Goal: Complete application form

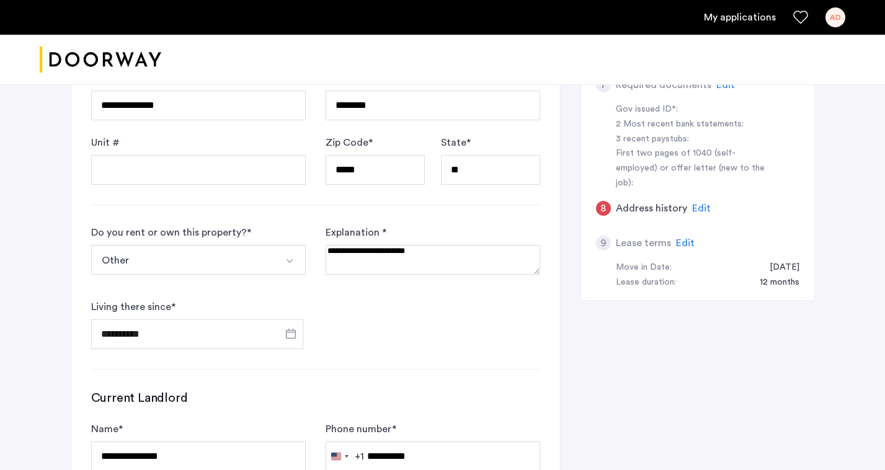
scroll to position [572, 0]
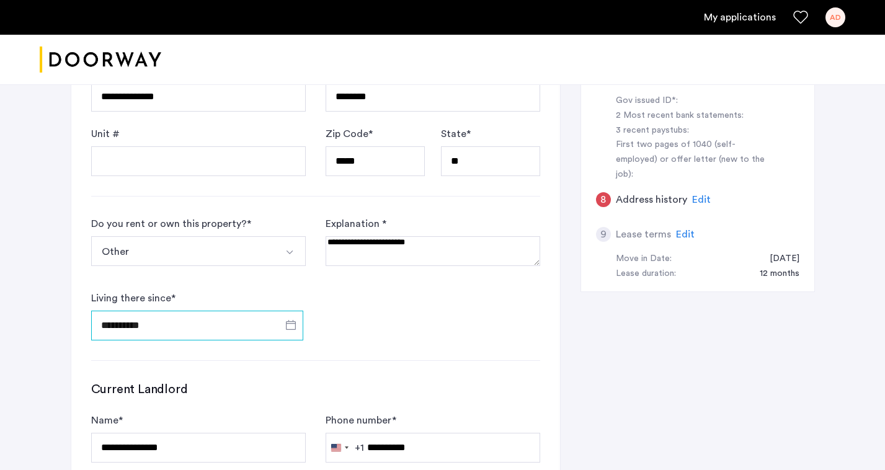
click at [228, 311] on input "**********" at bounding box center [197, 326] width 212 height 30
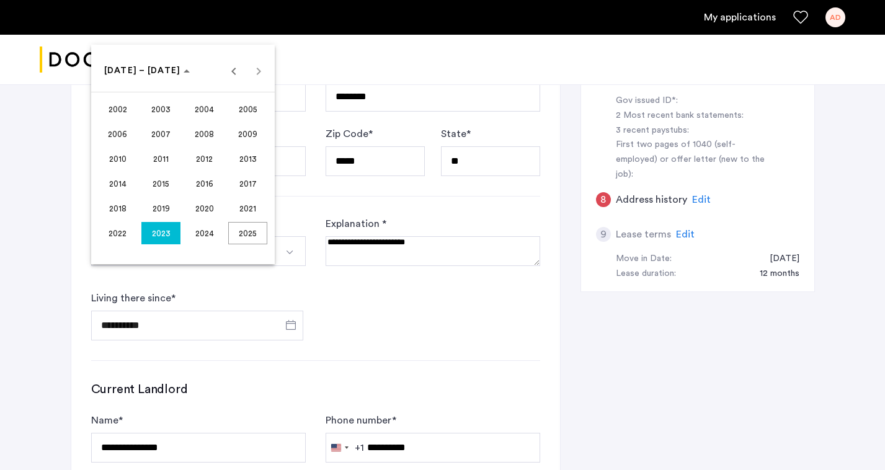
click at [167, 239] on span "2023" at bounding box center [160, 233] width 39 height 22
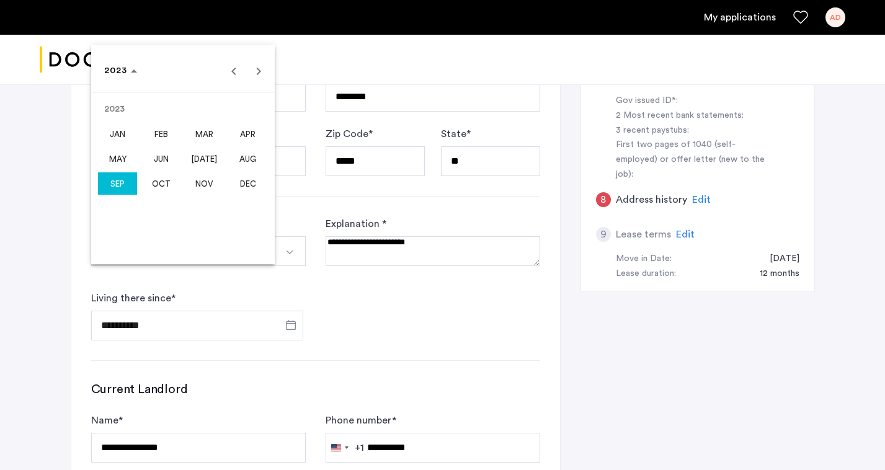
click at [200, 184] on span "NOV" at bounding box center [204, 183] width 39 height 22
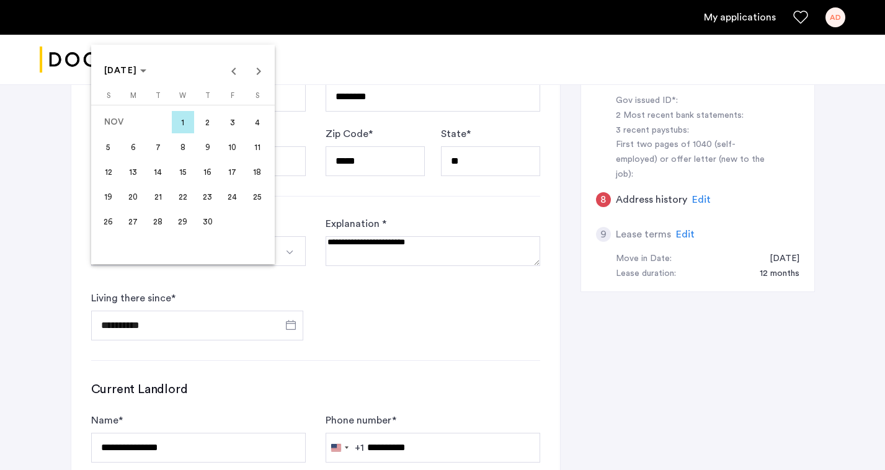
click at [176, 112] on span "1" at bounding box center [183, 122] width 22 height 22
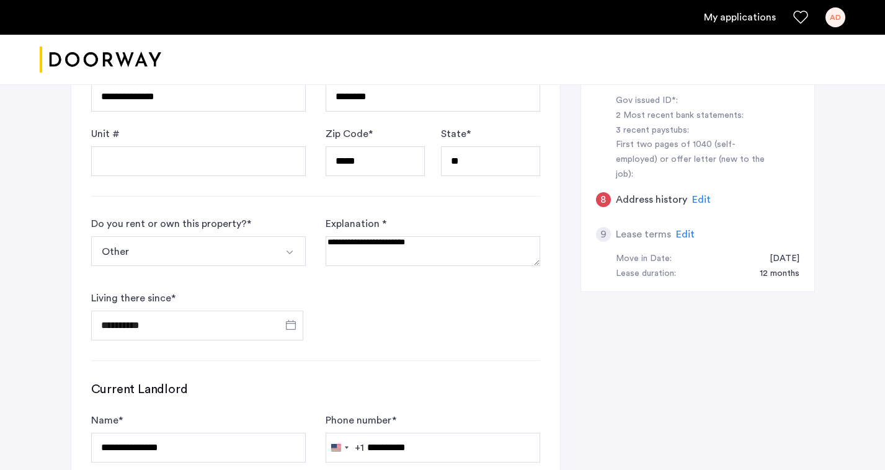
type input "**********"
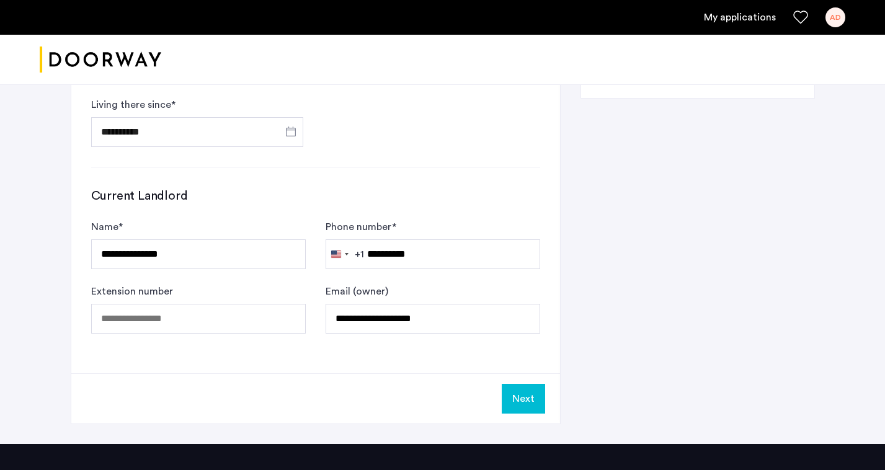
scroll to position [790, 0]
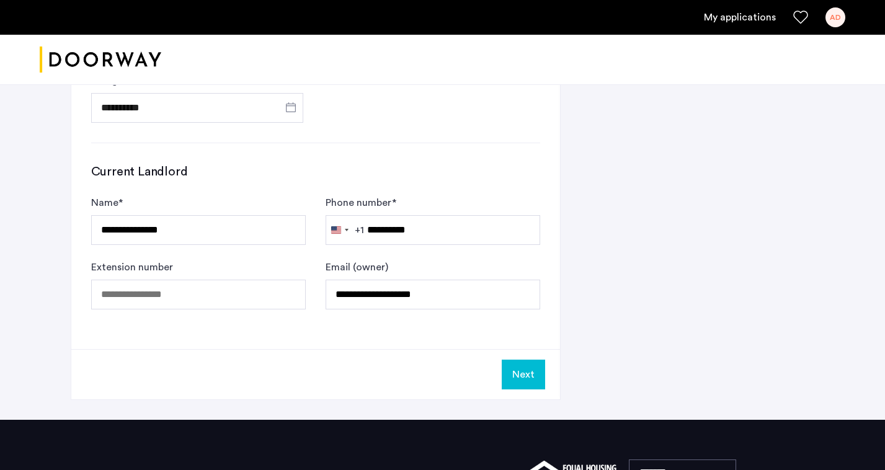
click at [520, 360] on button "Next" at bounding box center [523, 375] width 43 height 30
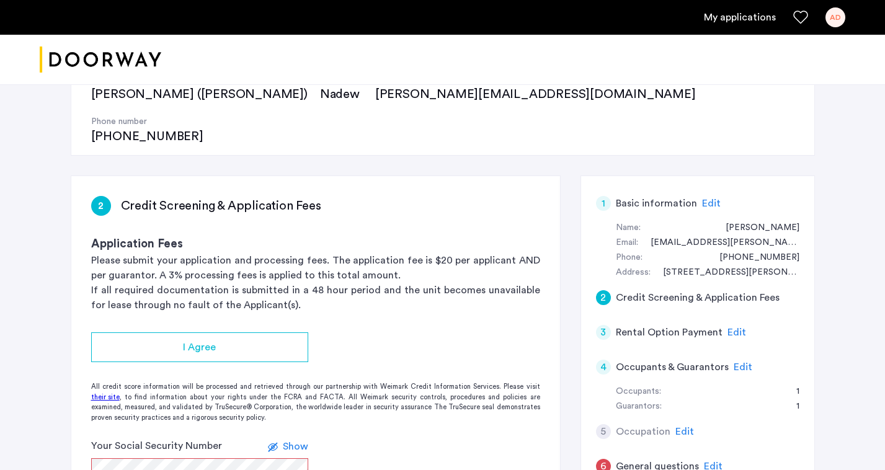
scroll to position [151, 0]
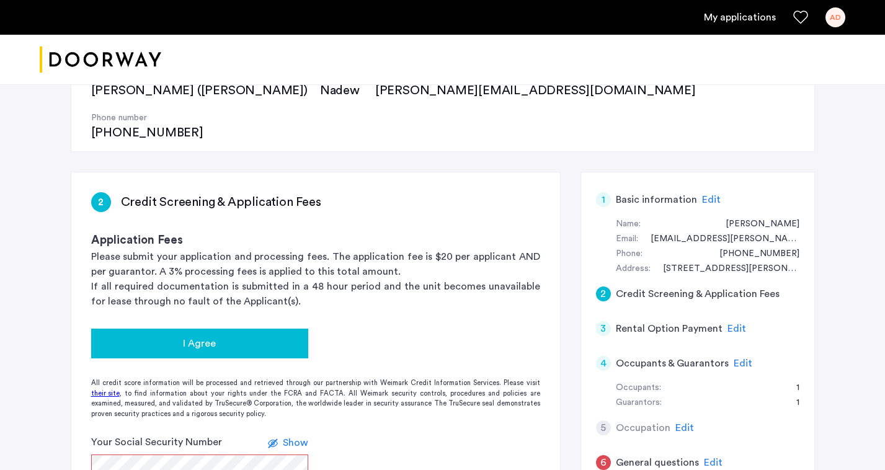
click at [190, 336] on span "I Agree" at bounding box center [199, 343] width 33 height 15
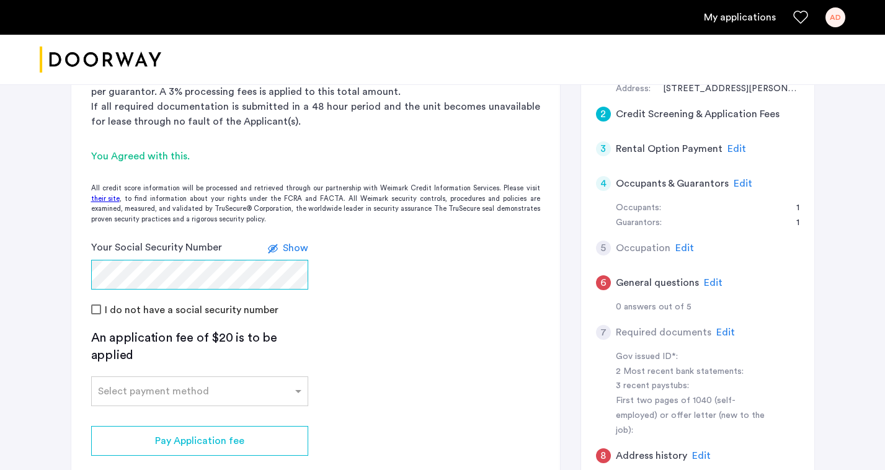
scroll to position [332, 0]
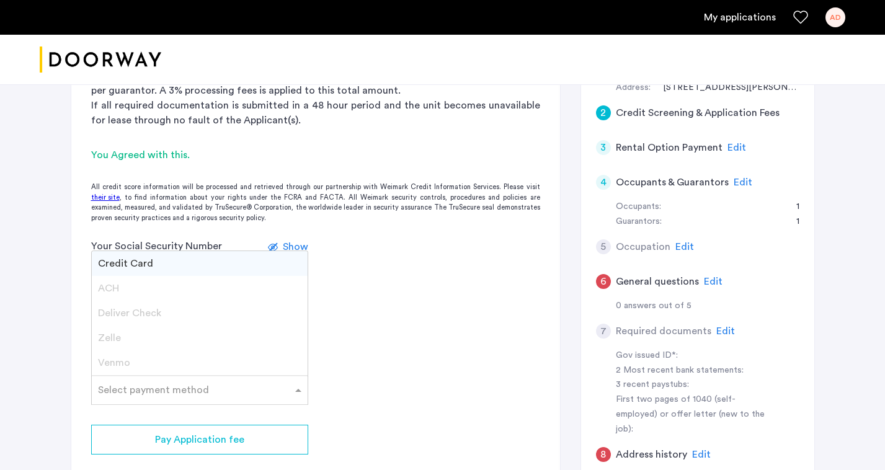
click at [265, 383] on input "text" at bounding box center [187, 387] width 179 height 9
click at [217, 251] on div "Credit Card" at bounding box center [200, 263] width 216 height 25
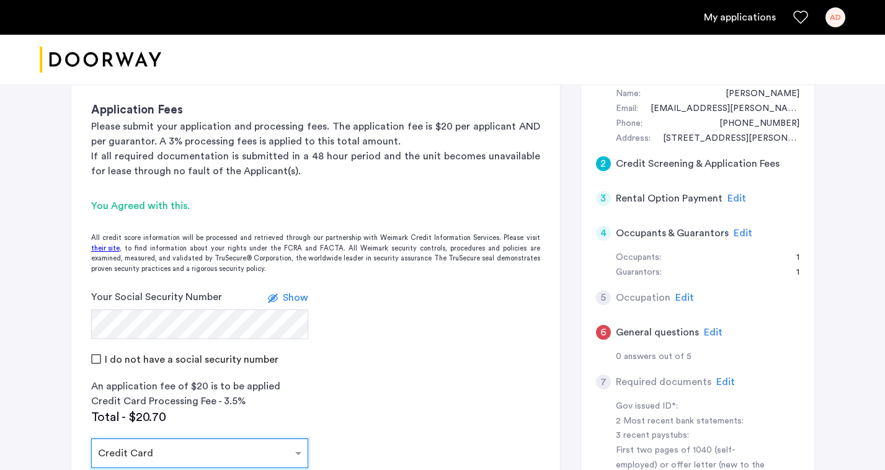
scroll to position [271, 0]
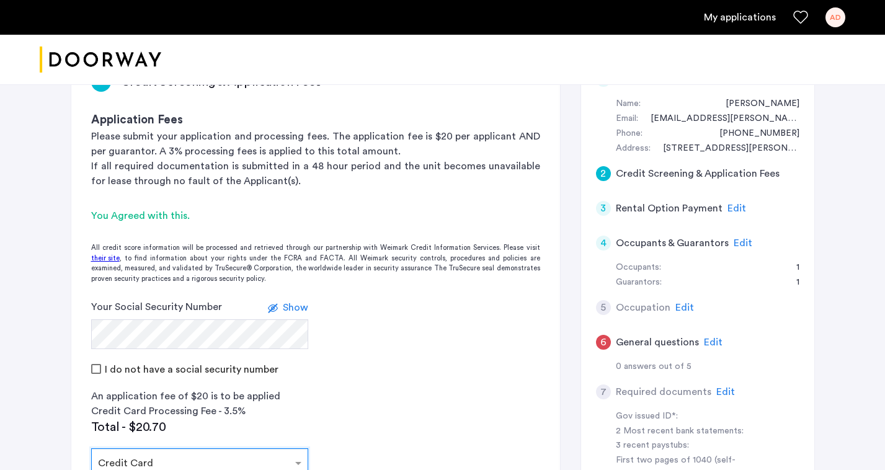
click at [741, 238] on span "Edit" at bounding box center [743, 243] width 19 height 10
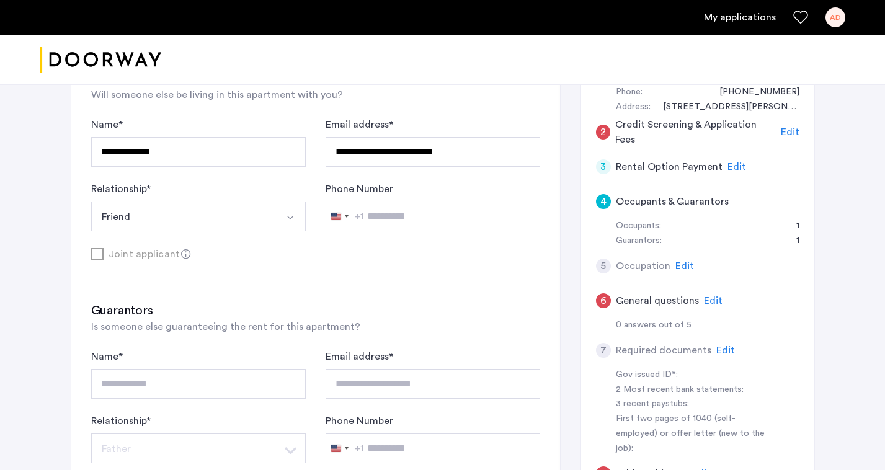
scroll to position [313, 0]
click at [726, 345] on span "Edit" at bounding box center [725, 350] width 19 height 10
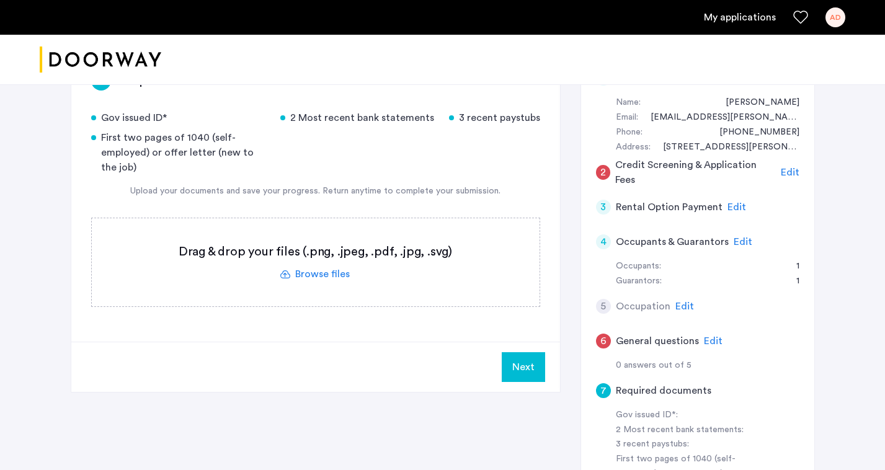
scroll to position [276, 0]
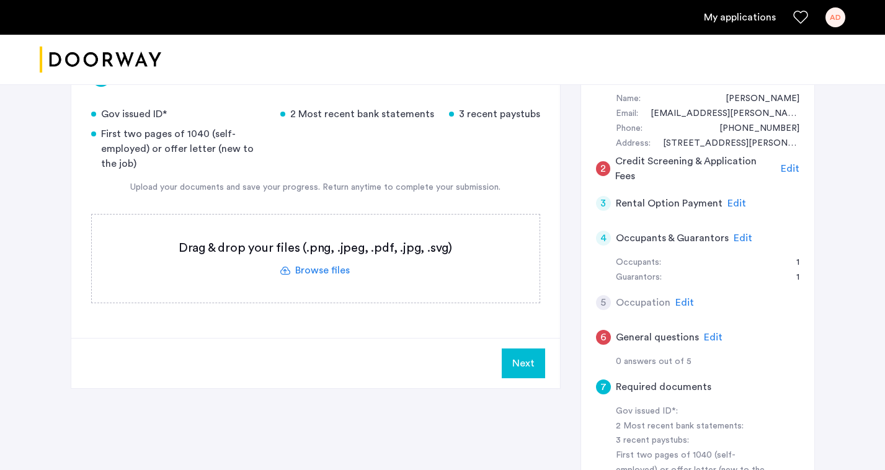
click at [736, 198] on span "Edit" at bounding box center [737, 203] width 19 height 10
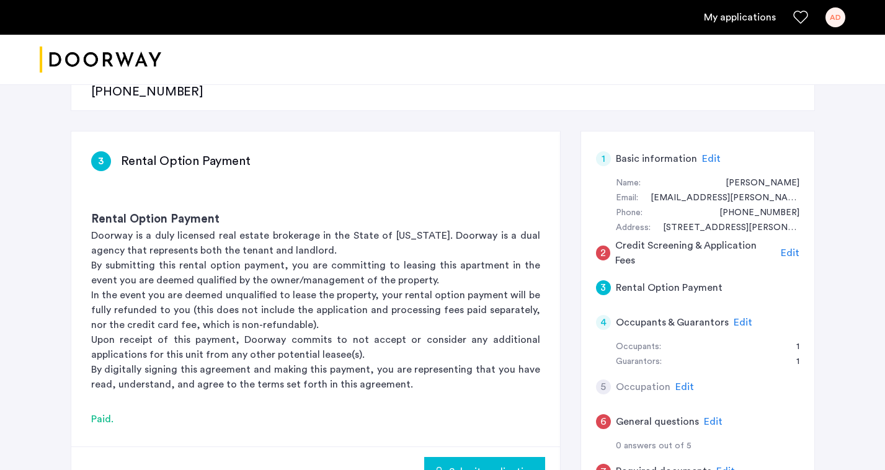
scroll to position [154, 0]
